Goal: Task Accomplishment & Management: Use online tool/utility

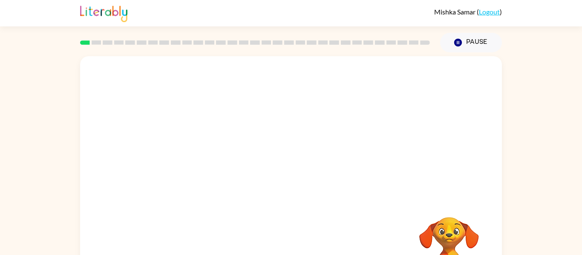
scroll to position [44, 0]
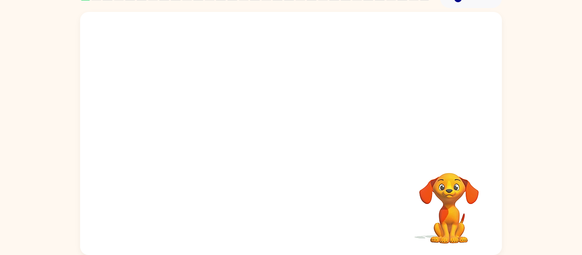
click at [324, 128] on div at bounding box center [291, 83] width 422 height 143
click at [454, 217] on video "Your browser must support playing .mp4 files to use Literably. Please try using…" at bounding box center [448, 202] width 85 height 85
click at [455, 197] on video "Your browser must support playing .mp4 files to use Literably. Please try using…" at bounding box center [448, 202] width 85 height 85
click at [262, 76] on div "Mishka Samar ( Logout ) Pause Pause Your browser must support playing .mp4 file…" at bounding box center [291, 106] width 582 height 300
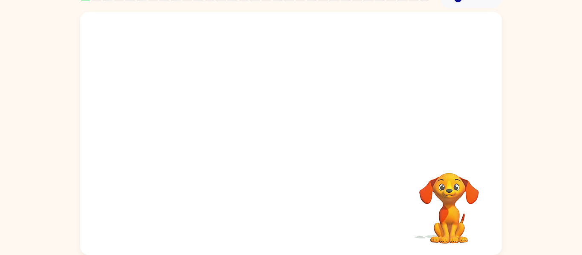
scroll to position [0, 0]
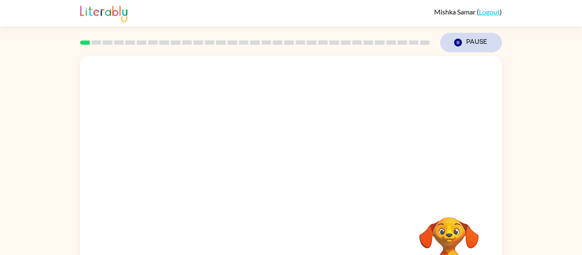
click at [455, 40] on icon "button" at bounding box center [458, 43] width 8 height 8
click at [457, 45] on icon "button" at bounding box center [458, 43] width 8 height 8
click at [301, 41] on rect at bounding box center [301, 42] width 10 height 4
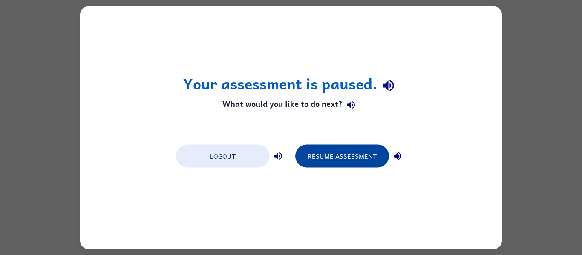
click at [327, 154] on button "Resume Assessment" at bounding box center [342, 155] width 94 height 23
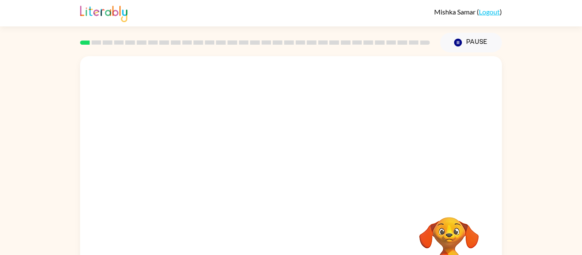
scroll to position [44, 0]
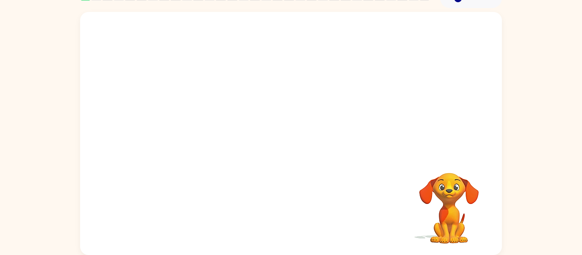
click at [389, 159] on div "Your browser must support playing .mp4 files to use Literably. Please try using…" at bounding box center [291, 133] width 422 height 243
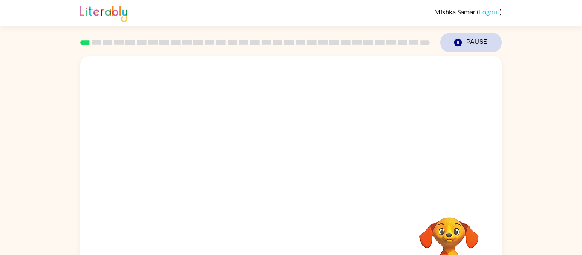
click at [458, 41] on icon "Pause" at bounding box center [457, 42] width 9 height 9
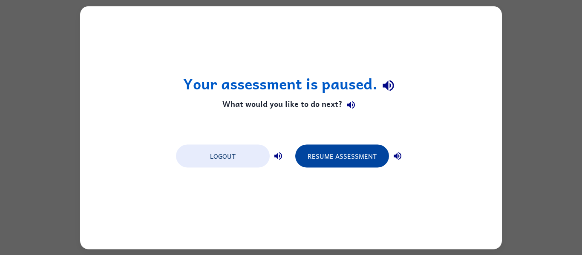
click at [316, 158] on button "Resume Assessment" at bounding box center [342, 155] width 94 height 23
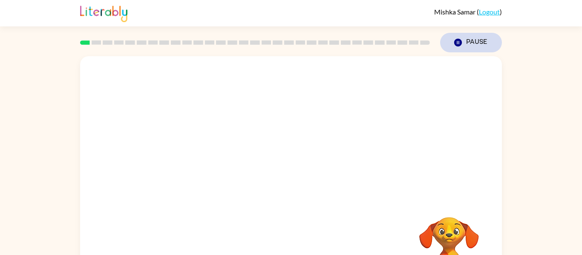
click at [453, 38] on icon "Pause" at bounding box center [457, 42] width 9 height 9
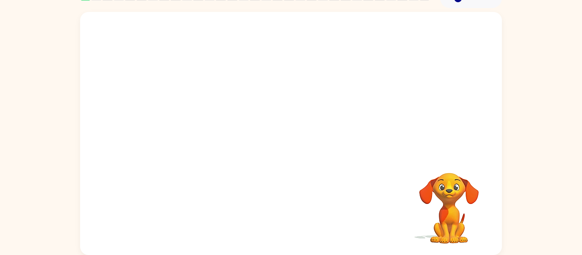
click at [466, 234] on video "Your browser must support playing .mp4 files to use Literably. Please try using…" at bounding box center [448, 202] width 85 height 85
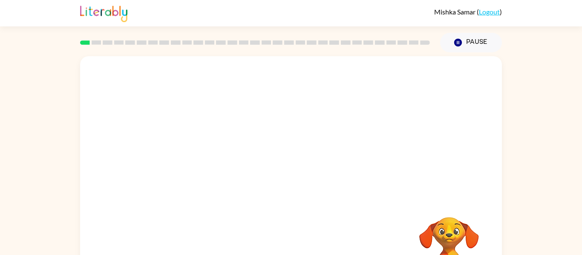
click at [486, 14] on link "Logout" at bounding box center [489, 12] width 21 height 8
click at [489, 9] on link "Logout" at bounding box center [489, 12] width 21 height 8
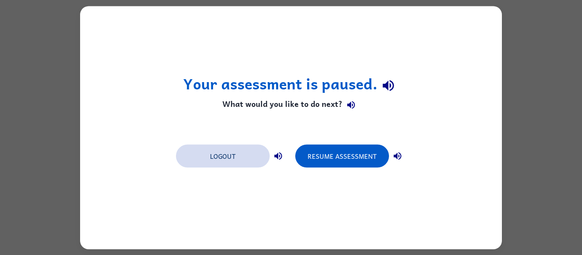
click at [222, 158] on button "Logout" at bounding box center [223, 155] width 94 height 23
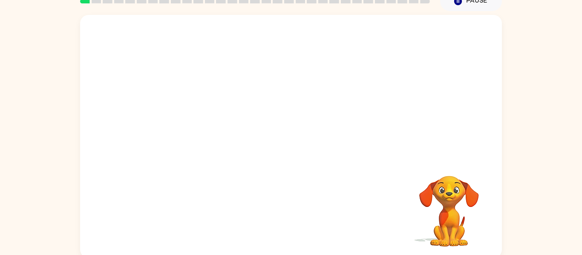
scroll to position [44, 0]
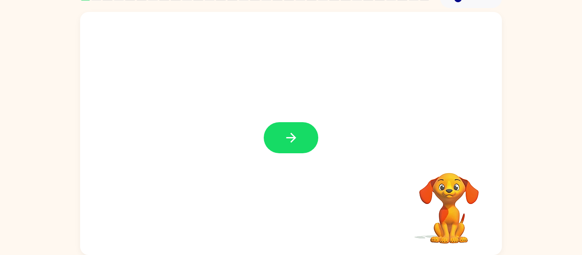
click at [298, 134] on icon "button" at bounding box center [291, 137] width 15 height 15
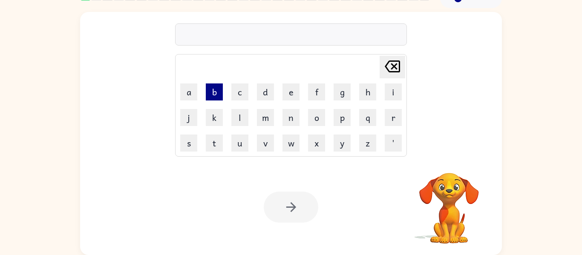
click at [218, 97] on button "b" at bounding box center [214, 92] width 17 height 17
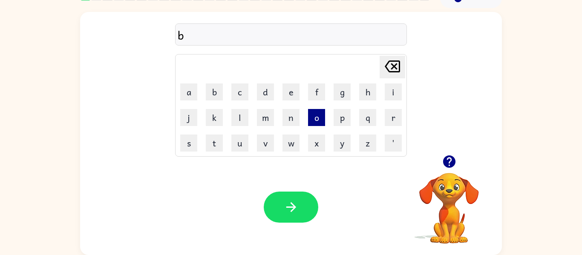
click at [320, 117] on button "o" at bounding box center [316, 117] width 17 height 17
type button "o"
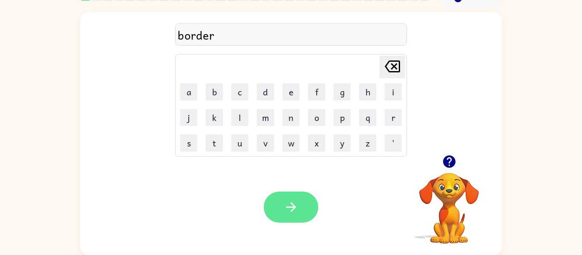
click at [285, 206] on icon "button" at bounding box center [291, 207] width 15 height 15
click at [302, 204] on button "button" at bounding box center [291, 207] width 55 height 31
click at [296, 207] on icon "button" at bounding box center [291, 207] width 15 height 15
click at [303, 211] on button "button" at bounding box center [291, 207] width 55 height 31
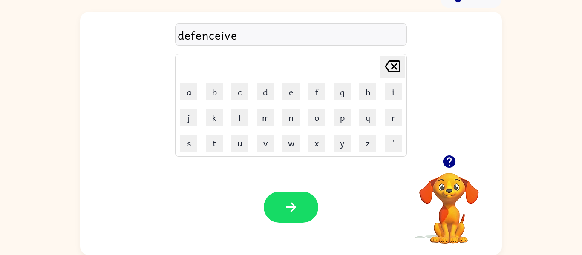
click at [219, 36] on div "defenceive" at bounding box center [291, 35] width 227 height 18
click at [220, 39] on div "defenceive" at bounding box center [291, 35] width 227 height 18
click at [276, 195] on button "button" at bounding box center [291, 207] width 55 height 31
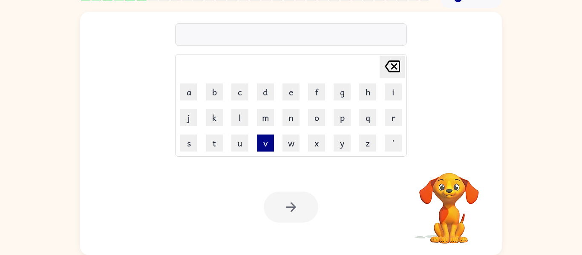
click at [266, 145] on button "v" at bounding box center [265, 143] width 17 height 17
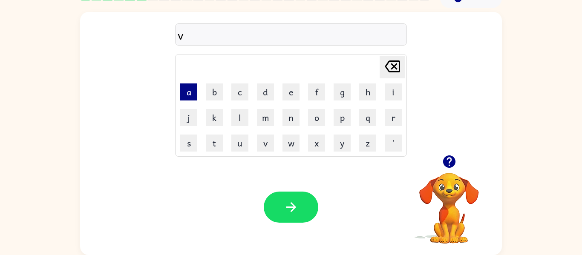
click at [190, 92] on button "a" at bounding box center [188, 92] width 17 height 17
type button "a"
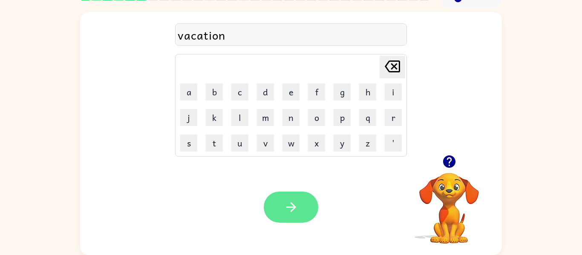
click at [277, 218] on button "button" at bounding box center [291, 207] width 55 height 31
click at [304, 206] on button "button" at bounding box center [291, 207] width 55 height 31
click at [300, 200] on button "button" at bounding box center [291, 207] width 55 height 31
click at [448, 195] on video "Your browser must support playing .mp4 files to use Literably. Please try using…" at bounding box center [448, 202] width 85 height 85
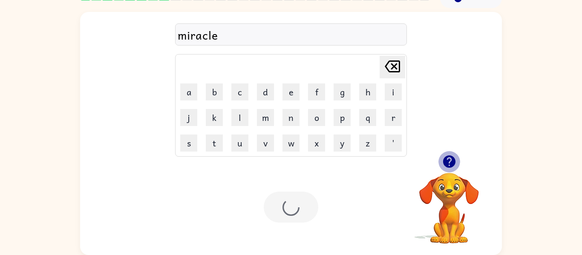
click at [449, 160] on icon "button" at bounding box center [449, 162] width 12 height 12
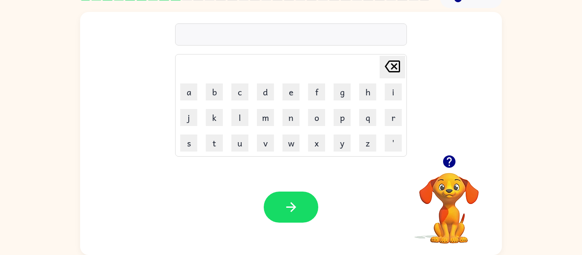
click at [265, 35] on div at bounding box center [291, 34] width 232 height 22
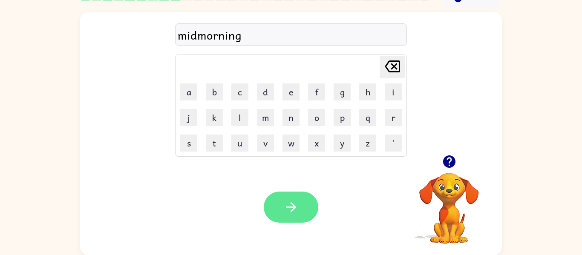
click at [288, 209] on icon "button" at bounding box center [291, 207] width 15 height 15
click at [294, 213] on icon "button" at bounding box center [291, 207] width 15 height 15
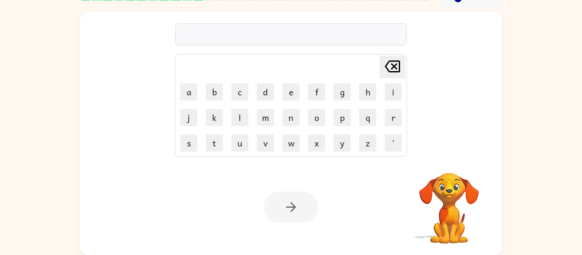
click at [294, 213] on div at bounding box center [291, 207] width 55 height 31
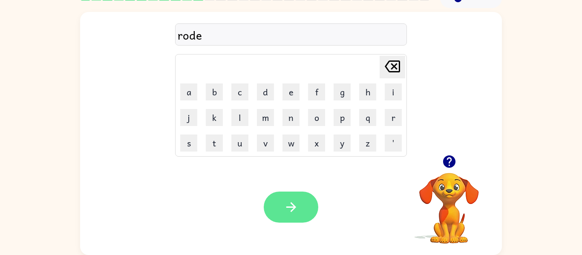
click at [308, 215] on button "button" at bounding box center [291, 207] width 55 height 31
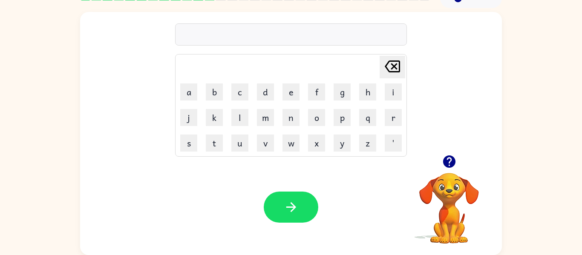
click at [448, 165] on icon "button" at bounding box center [449, 162] width 12 height 12
click at [245, 146] on button "u" at bounding box center [239, 143] width 17 height 17
click at [345, 125] on button "p" at bounding box center [342, 117] width 17 height 17
click at [342, 99] on button "g" at bounding box center [342, 92] width 17 height 17
type button "g"
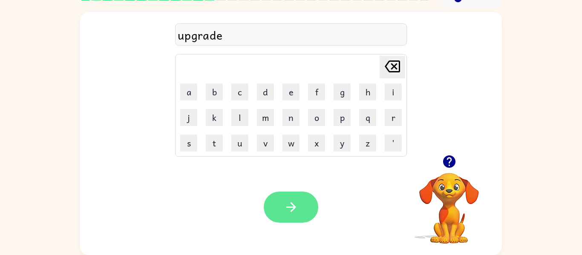
click at [300, 210] on button "button" at bounding box center [291, 207] width 55 height 31
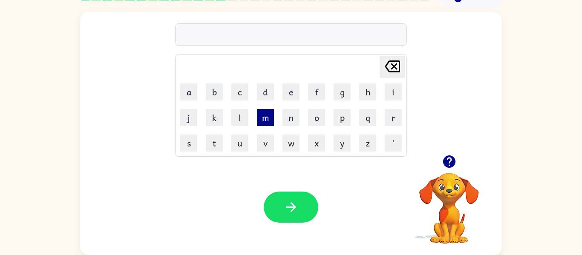
click at [262, 121] on button "m" at bounding box center [265, 117] width 17 height 17
click at [187, 92] on button "a" at bounding box center [188, 92] width 17 height 17
type button "a"
click at [262, 209] on div "Your browser must support playing .mp4 files to use Literably. Please try using…" at bounding box center [291, 207] width 422 height 96
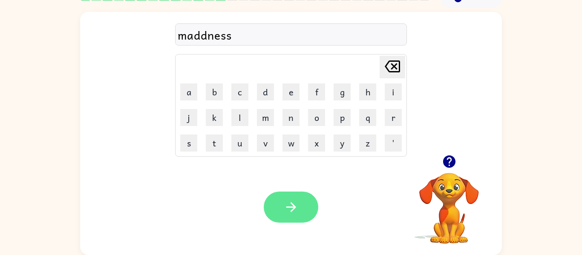
click at [276, 211] on button "button" at bounding box center [291, 207] width 55 height 31
click at [306, 199] on button "button" at bounding box center [291, 207] width 55 height 31
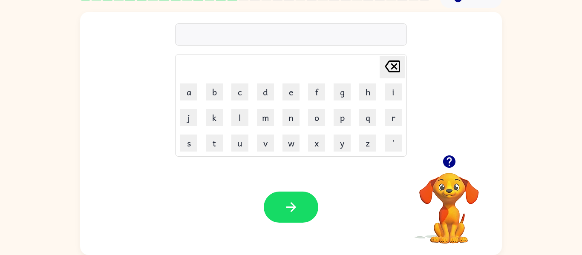
click at [449, 154] on icon "button" at bounding box center [449, 161] width 15 height 15
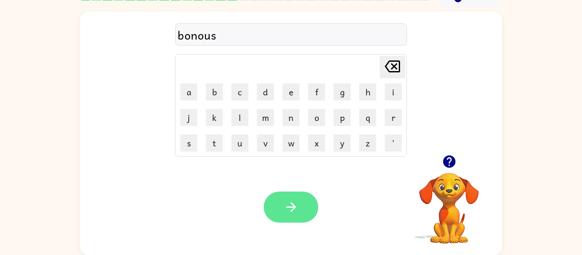
click at [291, 216] on button "button" at bounding box center [291, 207] width 55 height 31
click at [291, 215] on button "button" at bounding box center [291, 207] width 55 height 31
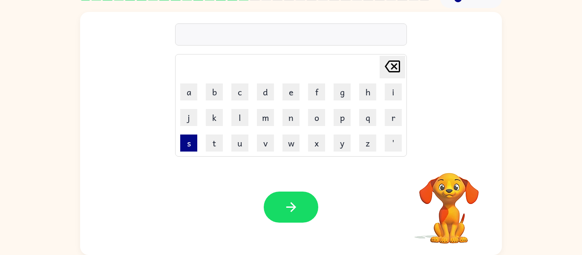
click at [193, 139] on button "s" at bounding box center [188, 143] width 17 height 17
click at [287, 143] on button "w" at bounding box center [290, 143] width 17 height 17
click at [316, 112] on button "o" at bounding box center [316, 117] width 17 height 17
type button "o"
click at [274, 124] on td "m" at bounding box center [265, 117] width 25 height 25
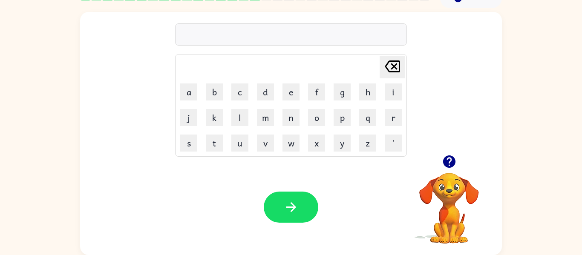
click at [274, 124] on td "m" at bounding box center [265, 117] width 25 height 25
click at [453, 161] on icon "button" at bounding box center [449, 162] width 12 height 12
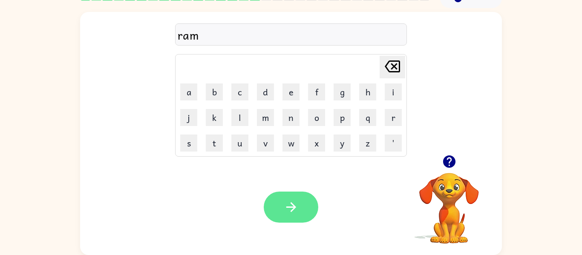
click at [307, 198] on button "button" at bounding box center [291, 207] width 55 height 31
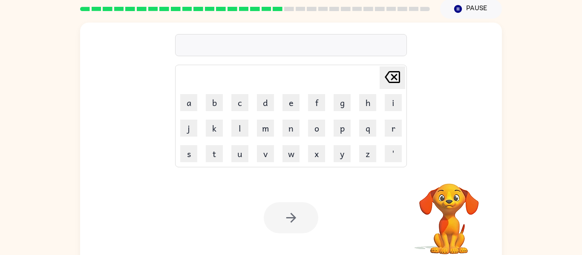
scroll to position [35, 0]
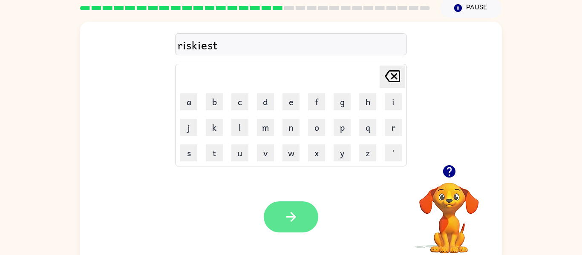
click at [295, 214] on icon "button" at bounding box center [291, 217] width 15 height 15
click at [309, 211] on button "button" at bounding box center [291, 217] width 55 height 31
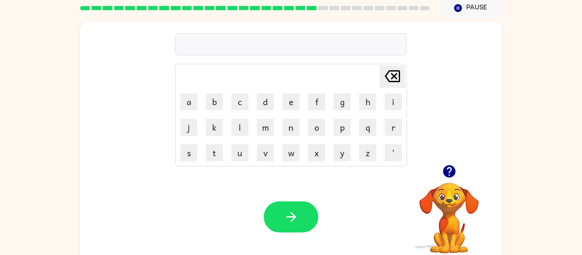
click at [449, 170] on icon "button" at bounding box center [449, 171] width 12 height 12
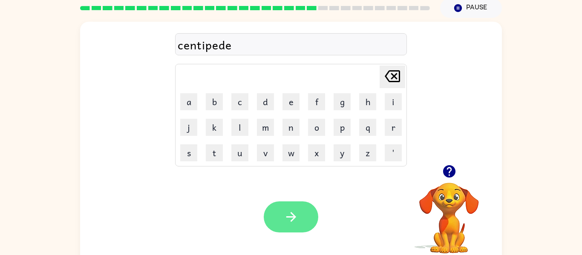
click at [304, 212] on button "button" at bounding box center [291, 217] width 55 height 31
click at [294, 222] on icon "button" at bounding box center [291, 217] width 15 height 15
click at [288, 215] on icon "button" at bounding box center [291, 217] width 15 height 15
